Goal: Information Seeking & Learning: Learn about a topic

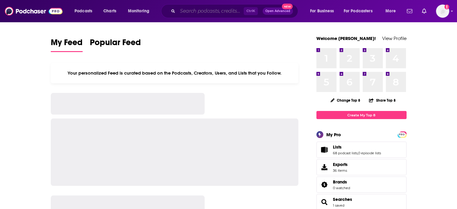
click at [233, 11] on input "Search podcasts, credits, & more..." at bounding box center [211, 11] width 66 height 10
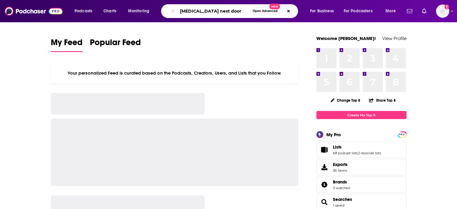
type input "[MEDICAL_DATA] next door"
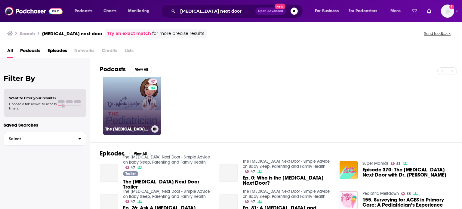
click at [149, 101] on div "47" at bounding box center [153, 102] width 11 height 46
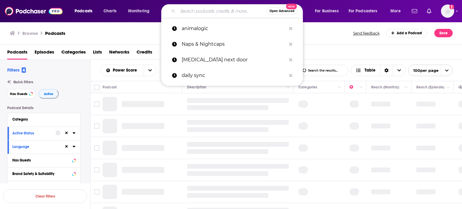
type input "d"
type input "w"
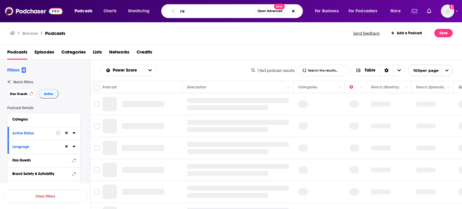
type input "r"
type input "[MEDICAL_DATA] next door"
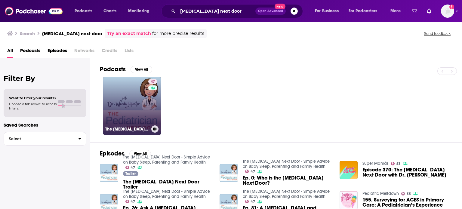
click at [143, 109] on link "47 The [MEDICAL_DATA] Next Door - Simple Advice on Baby Sleep, Parenting and Fa…" at bounding box center [132, 106] width 58 height 58
